Goal: Information Seeking & Learning: Learn about a topic

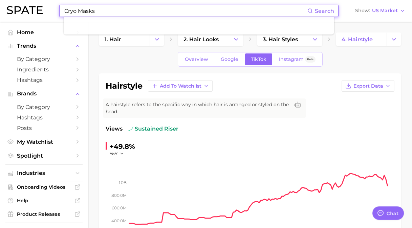
type input "Cryo Masks"
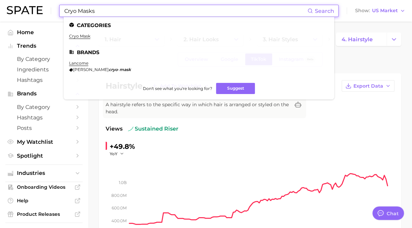
drag, startPoint x: 76, startPoint y: 36, endPoint x: 87, endPoint y: 38, distance: 11.3
click at [76, 36] on link "cryo mask" at bounding box center [79, 35] width 21 height 5
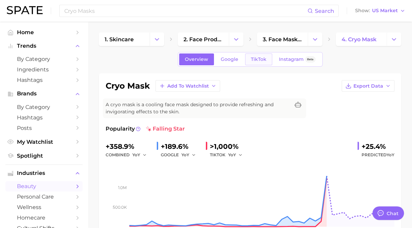
click at [264, 55] on link "TikTok" at bounding box center [258, 59] width 27 height 12
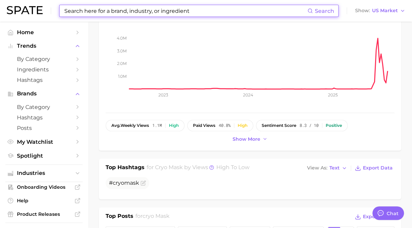
click at [137, 13] on input at bounding box center [186, 11] width 244 height 12
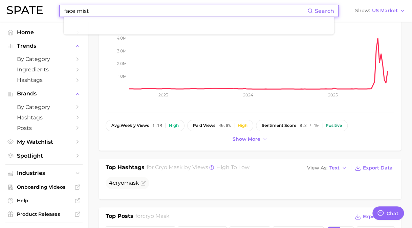
type input "face mist"
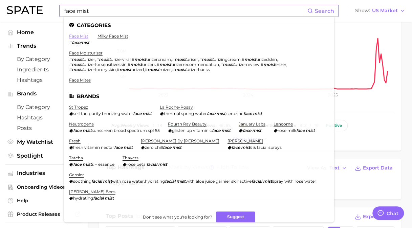
click at [77, 35] on link "face mist" at bounding box center [78, 35] width 19 height 5
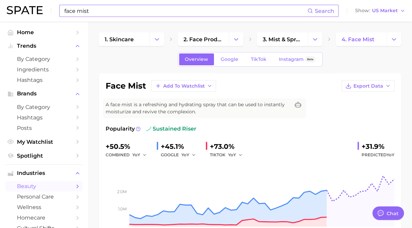
scroll to position [34, 0]
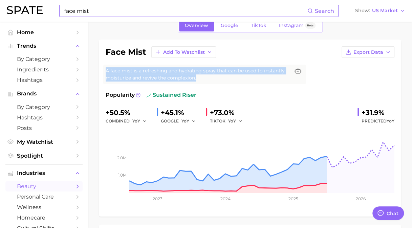
drag, startPoint x: 106, startPoint y: 70, endPoint x: 223, endPoint y: 82, distance: 118.3
click at [223, 82] on div "A face mist is a refreshing and hydrating spray that can be used to instantly m…" at bounding box center [204, 75] width 203 height 20
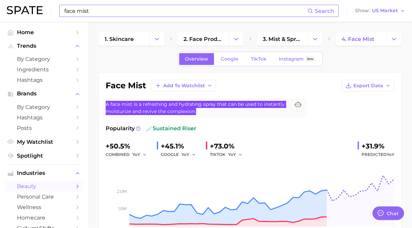
scroll to position [0, 0]
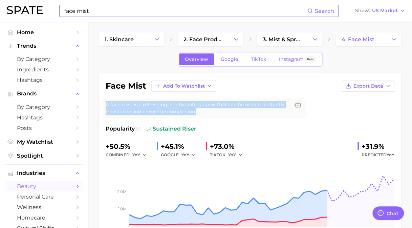
click at [139, 129] on circle at bounding box center [138, 129] width 4 height 4
click at [255, 62] on link "TikTok" at bounding box center [258, 59] width 27 height 12
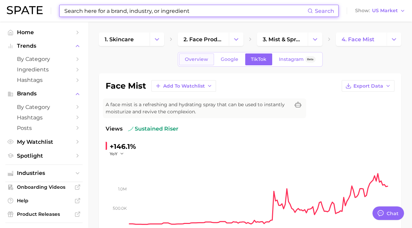
click at [198, 58] on span "Overview" at bounding box center [196, 59] width 23 height 6
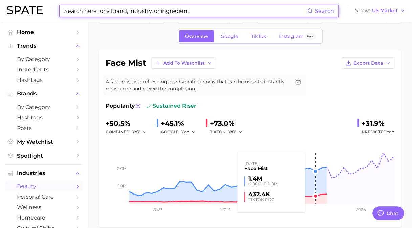
scroll to position [34, 0]
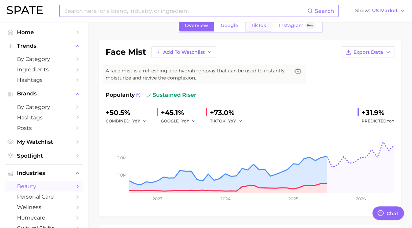
click at [257, 27] on span "TikTok" at bounding box center [259, 26] width 16 height 6
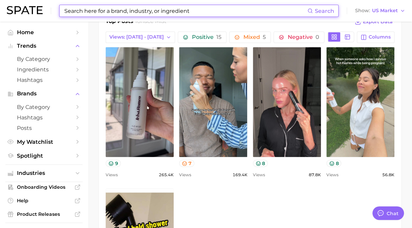
scroll to position [298, 0]
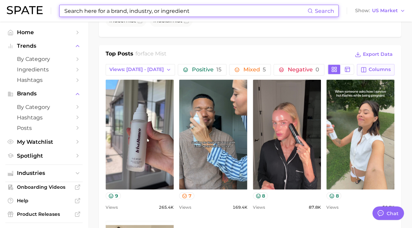
click at [384, 67] on span "Columns" at bounding box center [379, 70] width 22 height 6
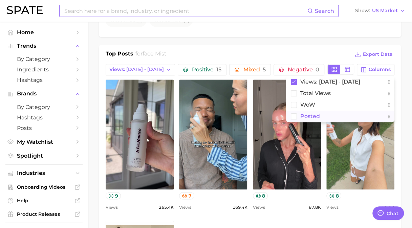
click at [310, 113] on span "Posted" at bounding box center [310, 116] width 20 height 6
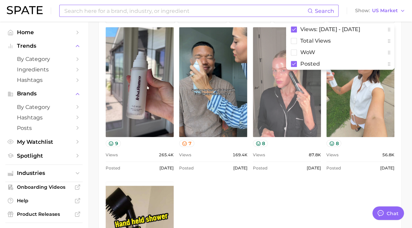
scroll to position [365, 0]
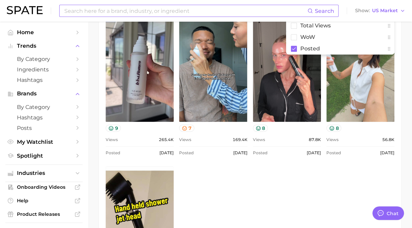
click at [314, 174] on div "view post on TikTok 9 Views 265.4k Posted Aug 18, 2025 view post on TikTok 7 Vi…" at bounding box center [250, 162] width 289 height 300
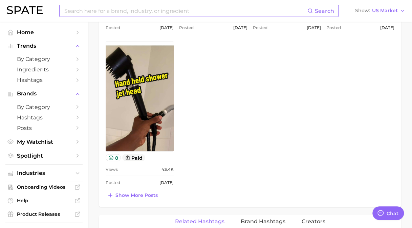
scroll to position [529, 0]
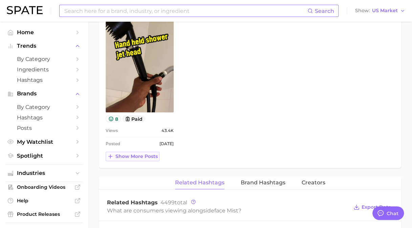
click at [142, 152] on button "Show more posts" at bounding box center [133, 156] width 54 height 9
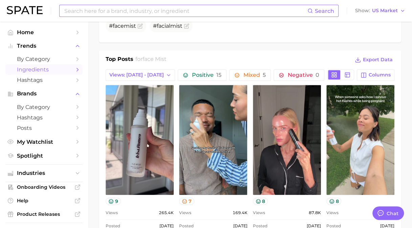
scroll to position [295, 0]
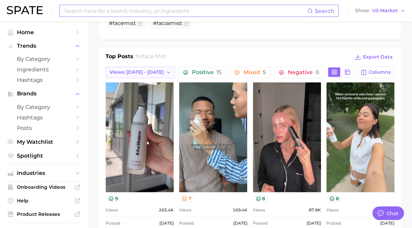
click at [120, 72] on span "Views: [DATE] - [DATE]" at bounding box center [136, 72] width 54 height 6
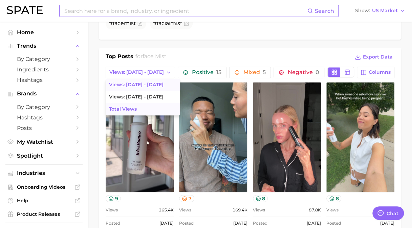
click at [122, 106] on span "Total Views" at bounding box center [123, 109] width 28 height 6
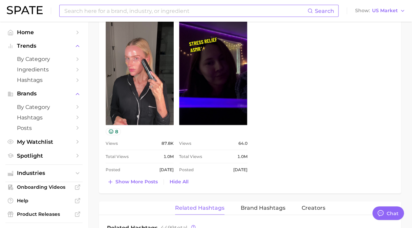
scroll to position [701, 0]
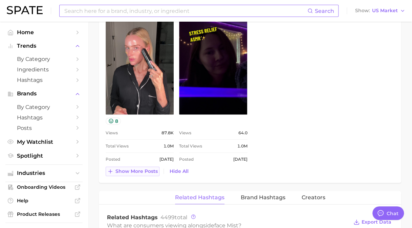
click at [136, 171] on span "Show more posts" at bounding box center [136, 171] width 42 height 6
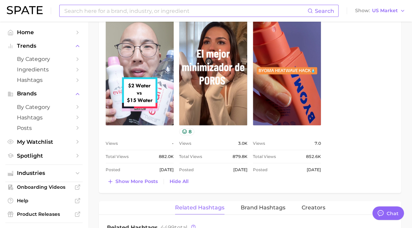
scroll to position [870, 0]
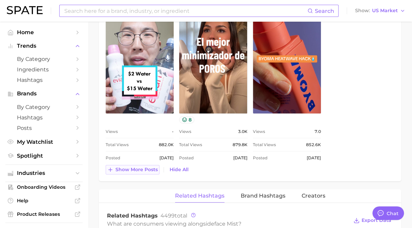
click at [144, 167] on span "Show more posts" at bounding box center [136, 170] width 42 height 6
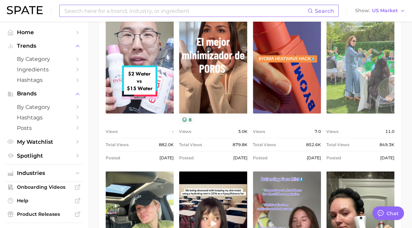
scroll to position [0, 0]
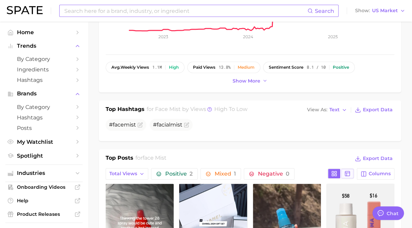
click at [347, 171] on icon at bounding box center [347, 174] width 6 height 6
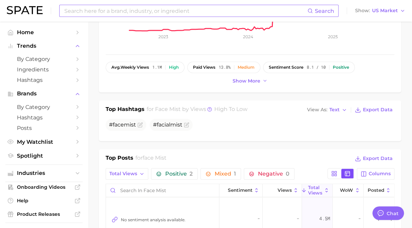
click at [347, 171] on icon at bounding box center [347, 174] width 6 height 6
click at [373, 171] on span "Columns" at bounding box center [379, 174] width 22 height 6
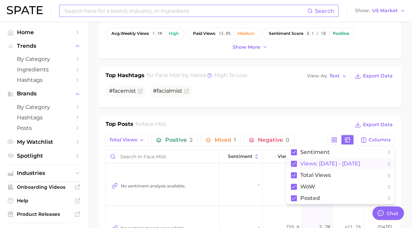
click at [294, 162] on rect at bounding box center [294, 164] width 6 height 6
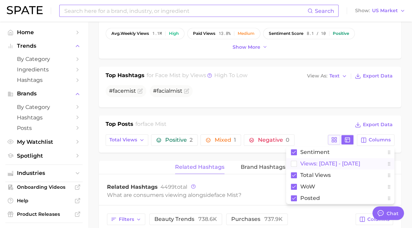
click at [338, 138] on button at bounding box center [334, 139] width 12 height 9
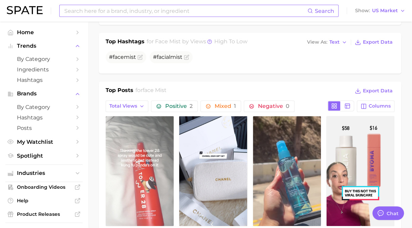
click at [145, 162] on link "view post on TikTok" at bounding box center [140, 171] width 68 height 110
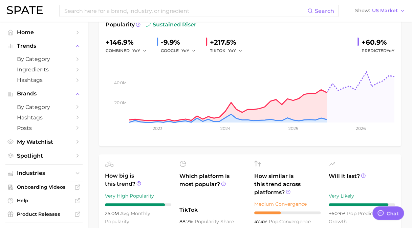
scroll to position [34, 0]
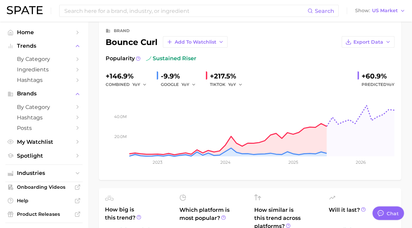
click at [373, 30] on div "brand" at bounding box center [250, 31] width 289 height 8
click at [320, 37] on div "Export Data" at bounding box center [310, 42] width 167 height 12
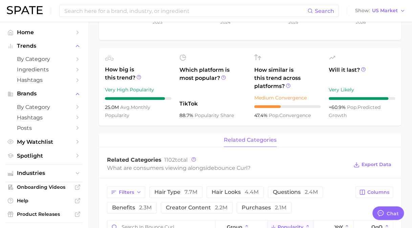
scroll to position [203, 0]
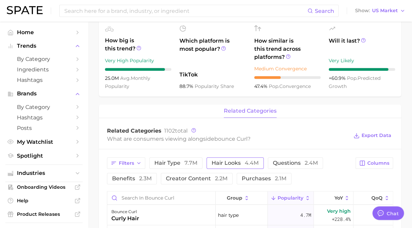
click at [234, 160] on span "hair looks 4.4m" at bounding box center [234, 162] width 47 height 5
click at [249, 163] on span "4.4m" at bounding box center [252, 163] width 14 height 6
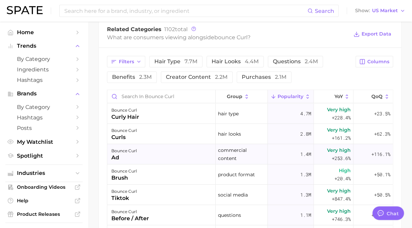
click at [164, 149] on div "bounce curl ad" at bounding box center [161, 154] width 108 height 20
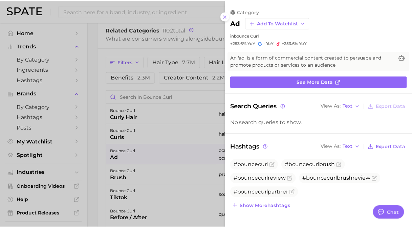
scroll to position [0, 0]
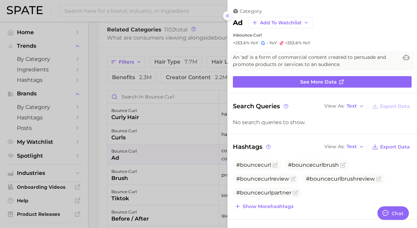
click at [227, 15] on icon at bounding box center [227, 15] width 5 height 5
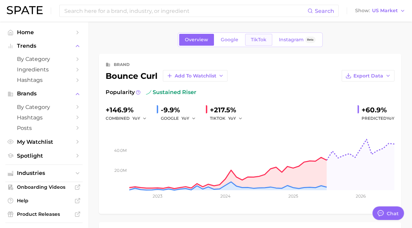
click at [256, 43] on link "TikTok" at bounding box center [258, 40] width 27 height 12
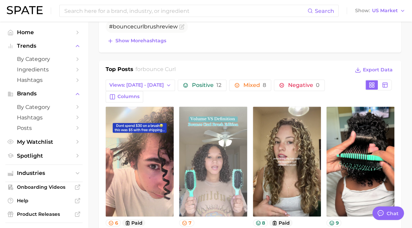
click at [219, 117] on link "view post on TikTok" at bounding box center [213, 162] width 68 height 110
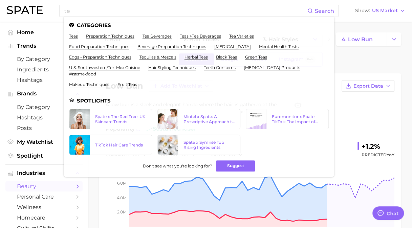
click at [102, 192] on div "low bun Add to Watchlist Export Data A low bun is a sleek and elegant hairdo wh…" at bounding box center [250, 161] width 302 height 177
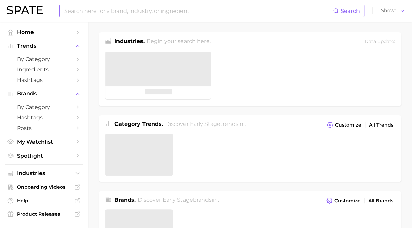
click at [102, 13] on input at bounding box center [198, 11] width 269 height 12
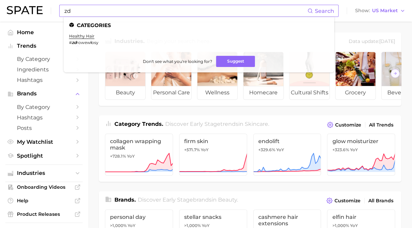
click at [102, 13] on input "zd" at bounding box center [186, 11] width 244 height 12
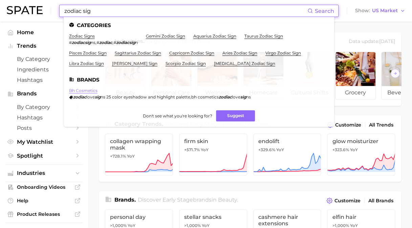
type input "zodiac sig"
click at [77, 92] on link "bh cosmetics" at bounding box center [83, 90] width 28 height 5
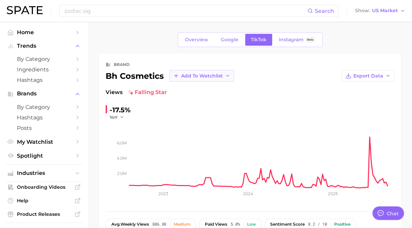
type textarea "x"
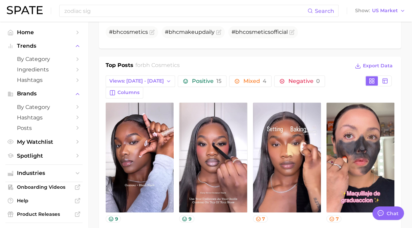
scroll to position [271, 0]
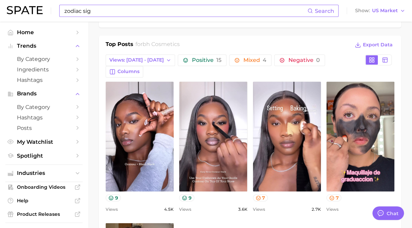
click at [157, 12] on input "zodiac sig" at bounding box center [186, 11] width 244 height 12
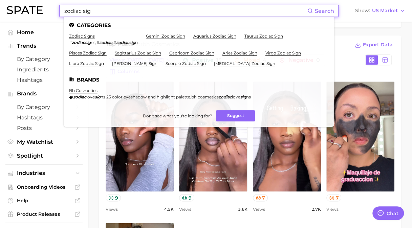
drag, startPoint x: 151, startPoint y: 9, endPoint x: -1, endPoint y: 1, distance: 152.1
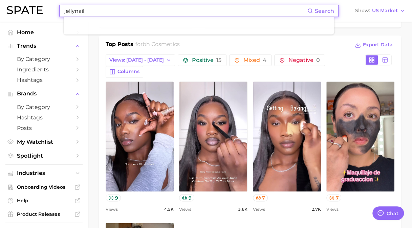
type input "jellynails"
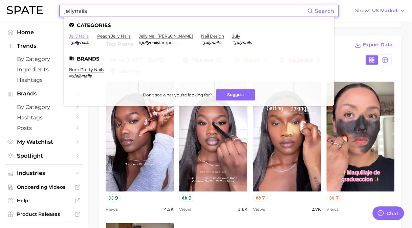
click at [85, 38] on link "jelly nails" at bounding box center [79, 35] width 20 height 5
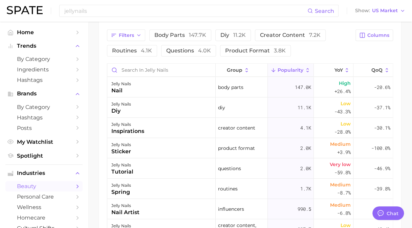
scroll to position [372, 0]
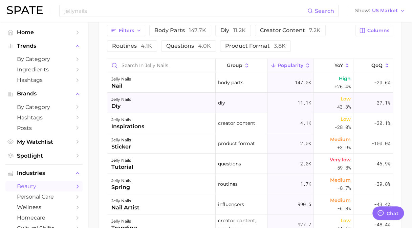
click at [136, 100] on div "jelly nails diy" at bounding box center [161, 103] width 108 height 20
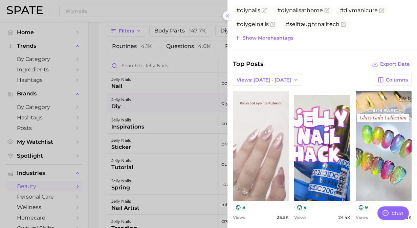
scroll to position [0, 0]
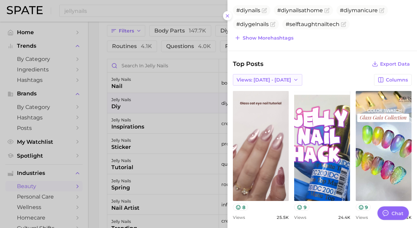
click at [267, 77] on span "Views: [DATE] - [DATE]" at bounding box center [263, 80] width 54 height 6
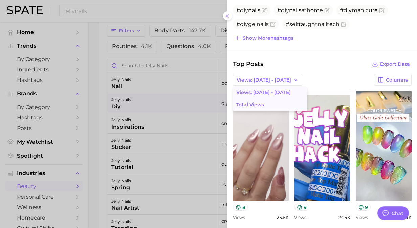
click at [260, 104] on span "Total Views" at bounding box center [250, 105] width 28 height 6
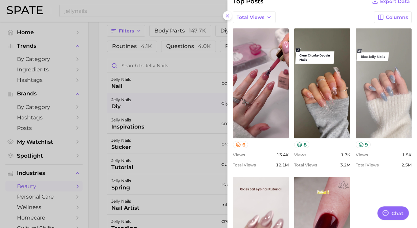
scroll to position [237, 0]
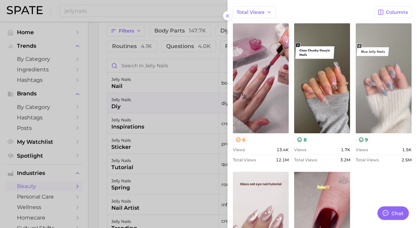
click at [370, 98] on link "view post on TikTok" at bounding box center [384, 78] width 56 height 110
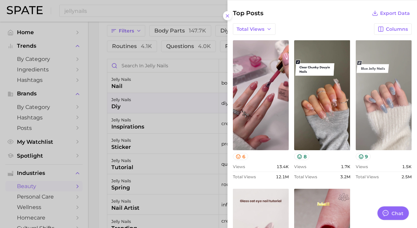
scroll to position [171, 0]
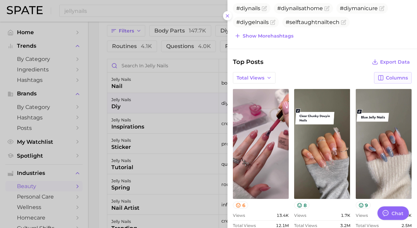
click at [393, 77] on span "Columns" at bounding box center [397, 78] width 22 height 6
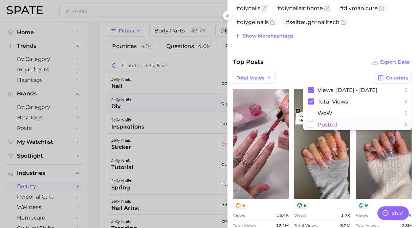
click at [320, 122] on span "Posted" at bounding box center [327, 125] width 20 height 6
click at [320, 89] on span "Views: [DATE] - [DATE]" at bounding box center [347, 90] width 60 height 6
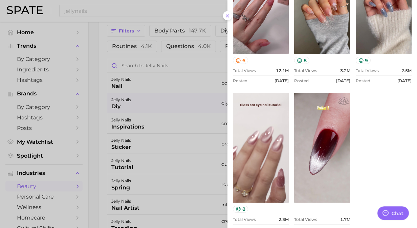
scroll to position [340, 0]
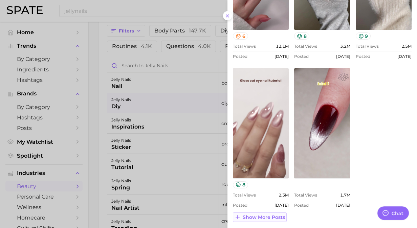
click at [266, 217] on span "Show more posts" at bounding box center [264, 217] width 42 height 6
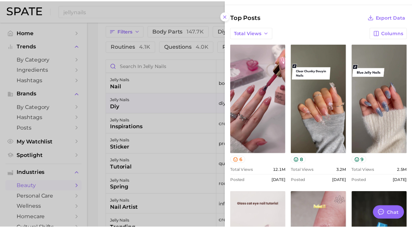
scroll to position [14, 0]
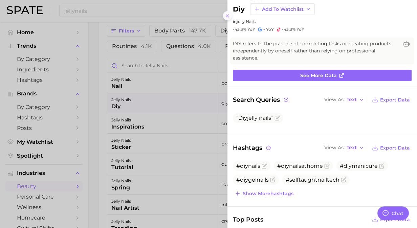
click at [229, 17] on icon at bounding box center [227, 15] width 5 height 5
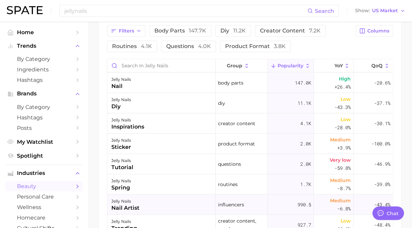
scroll to position [0, 0]
click at [167, 125] on div "jelly nails inspirations" at bounding box center [161, 123] width 108 height 20
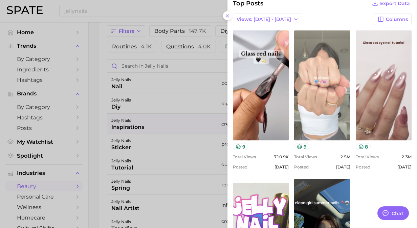
click at [324, 53] on link "view post on TikTok" at bounding box center [322, 85] width 56 height 110
